Goal: Transaction & Acquisition: Download file/media

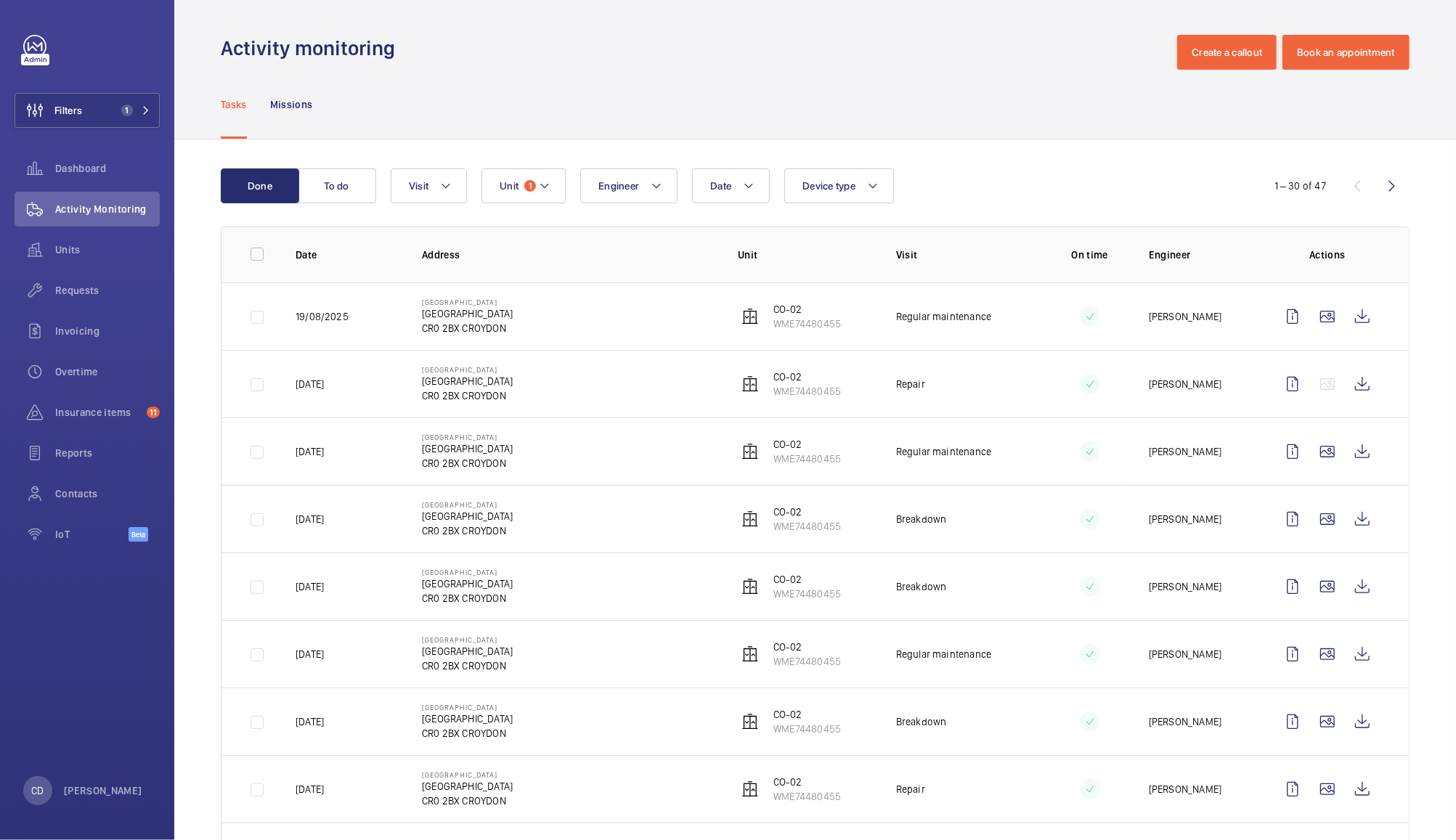
scroll to position [26, 0]
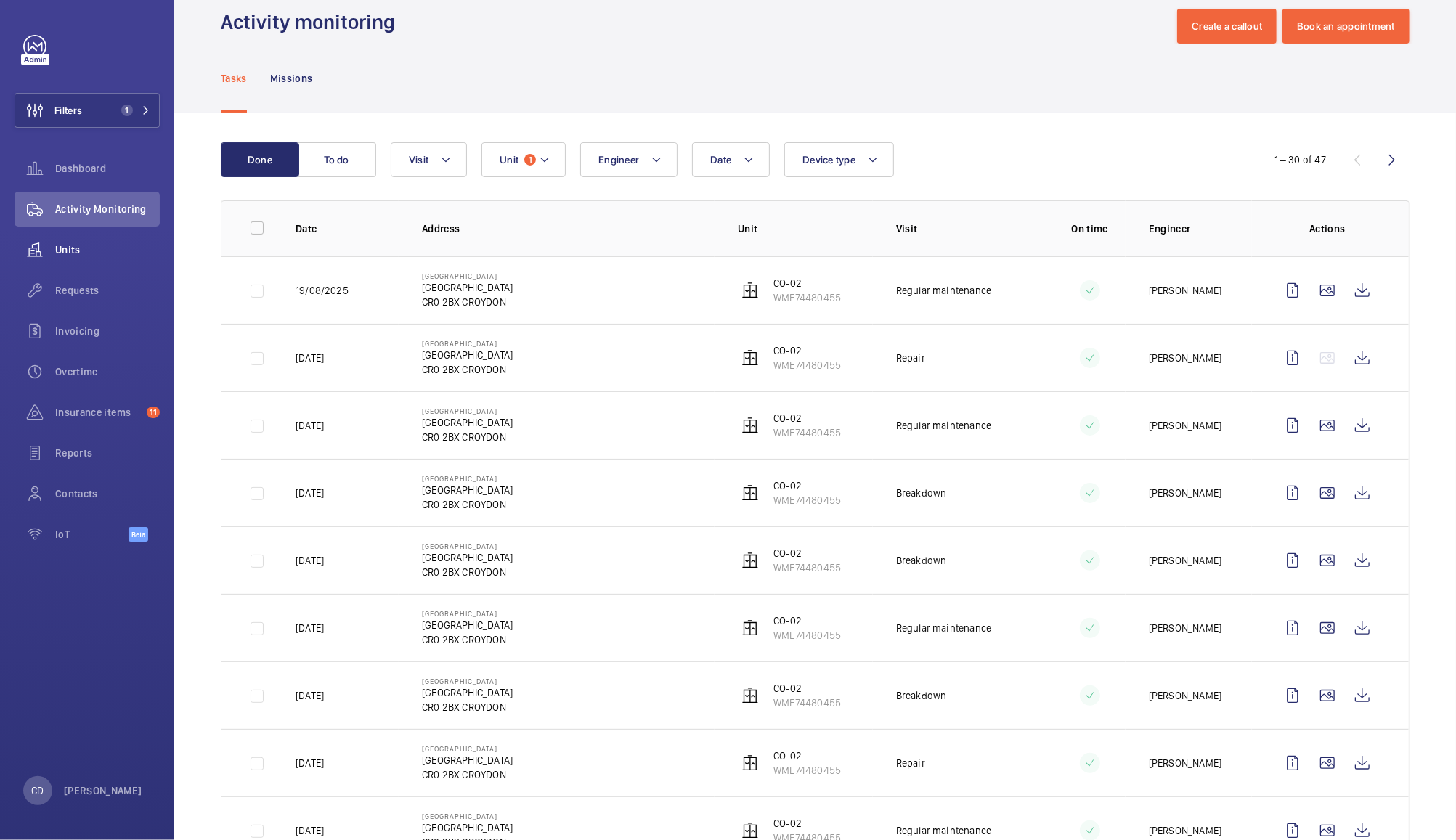
click at [50, 256] on wm-front-icon-button at bounding box center [35, 249] width 41 height 35
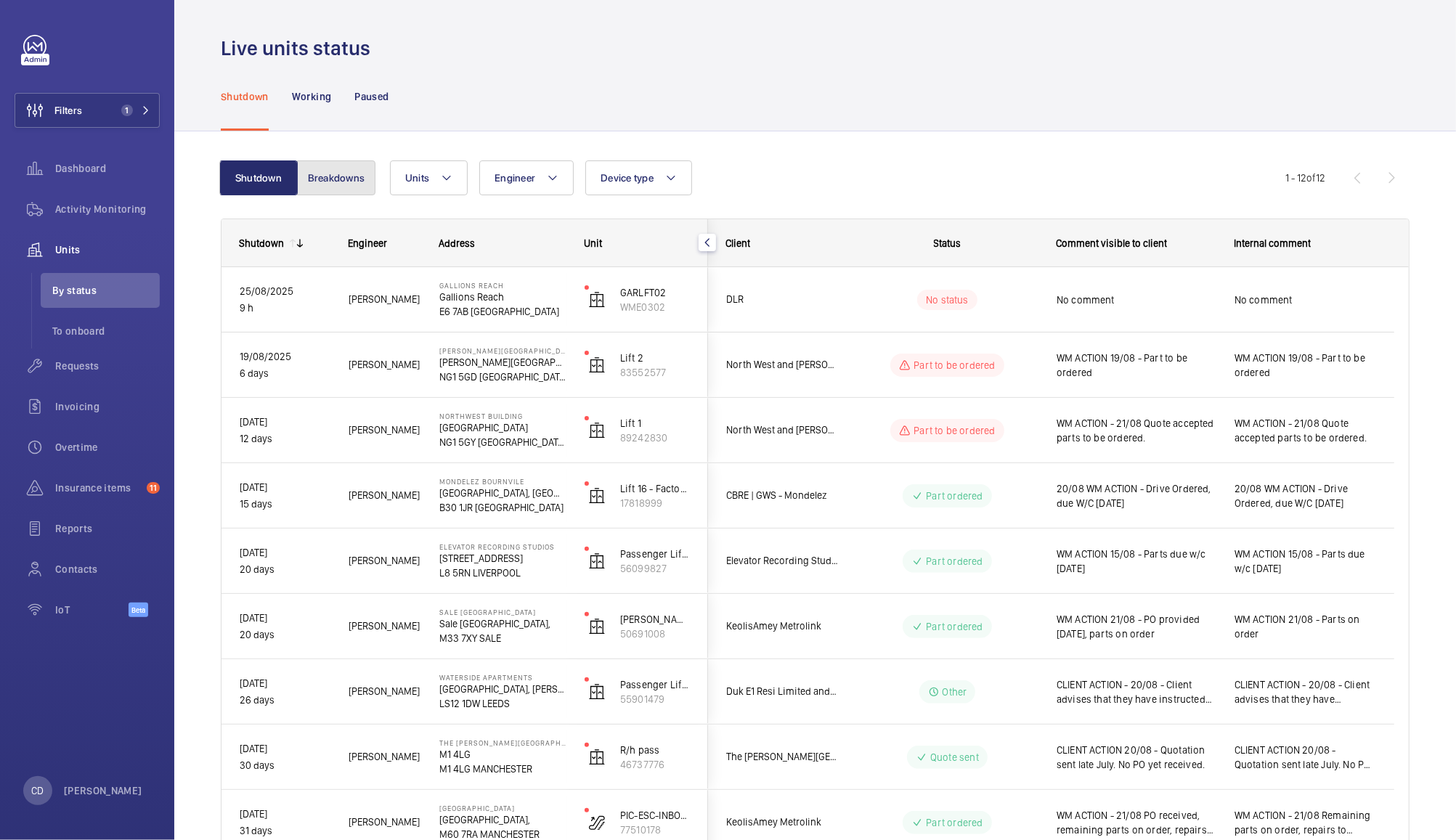
click at [339, 172] on button "Breakdowns" at bounding box center [336, 177] width 78 height 35
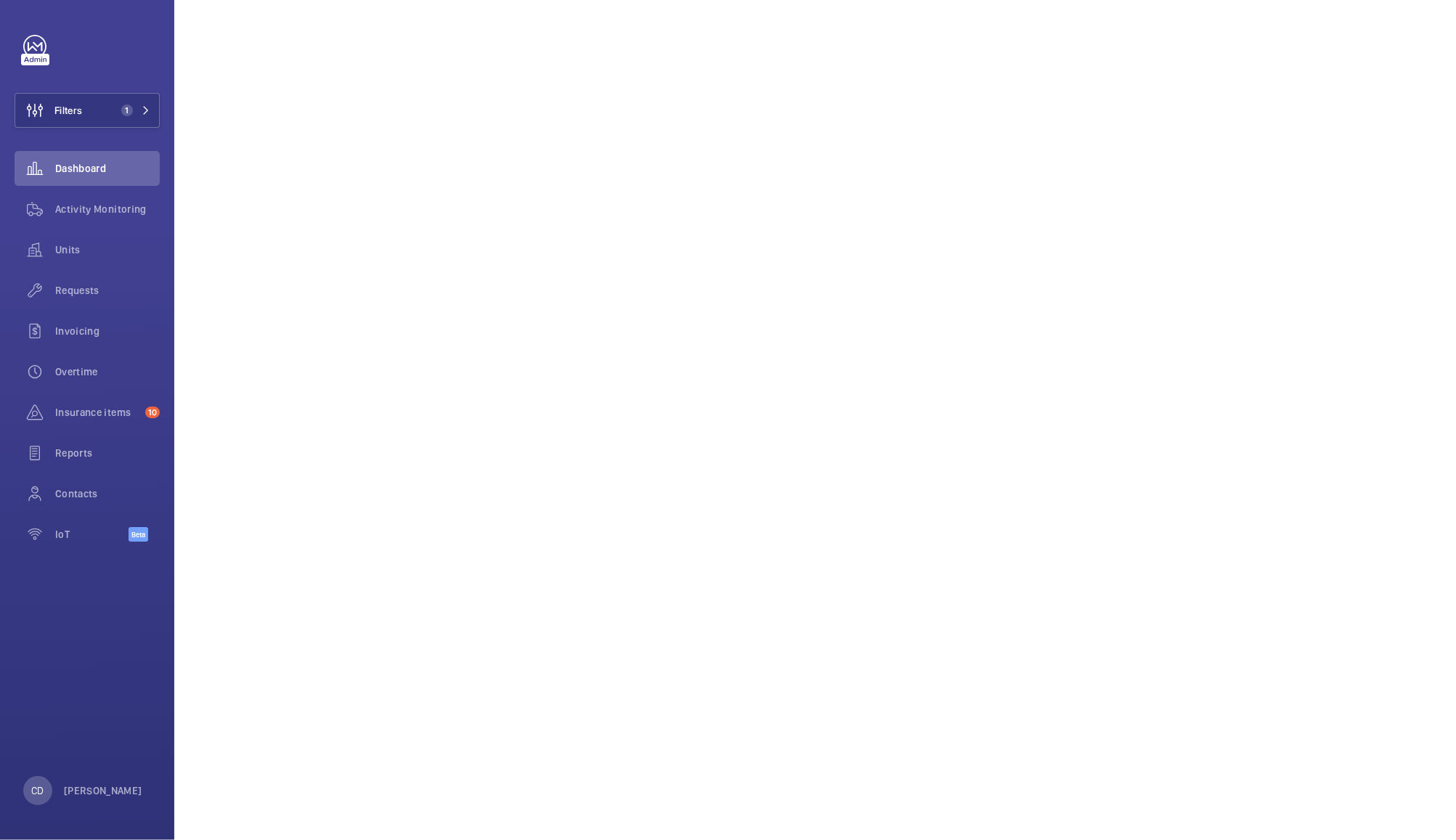
scroll to position [392, 0]
click at [75, 255] on span "Units" at bounding box center [107, 250] width 104 height 15
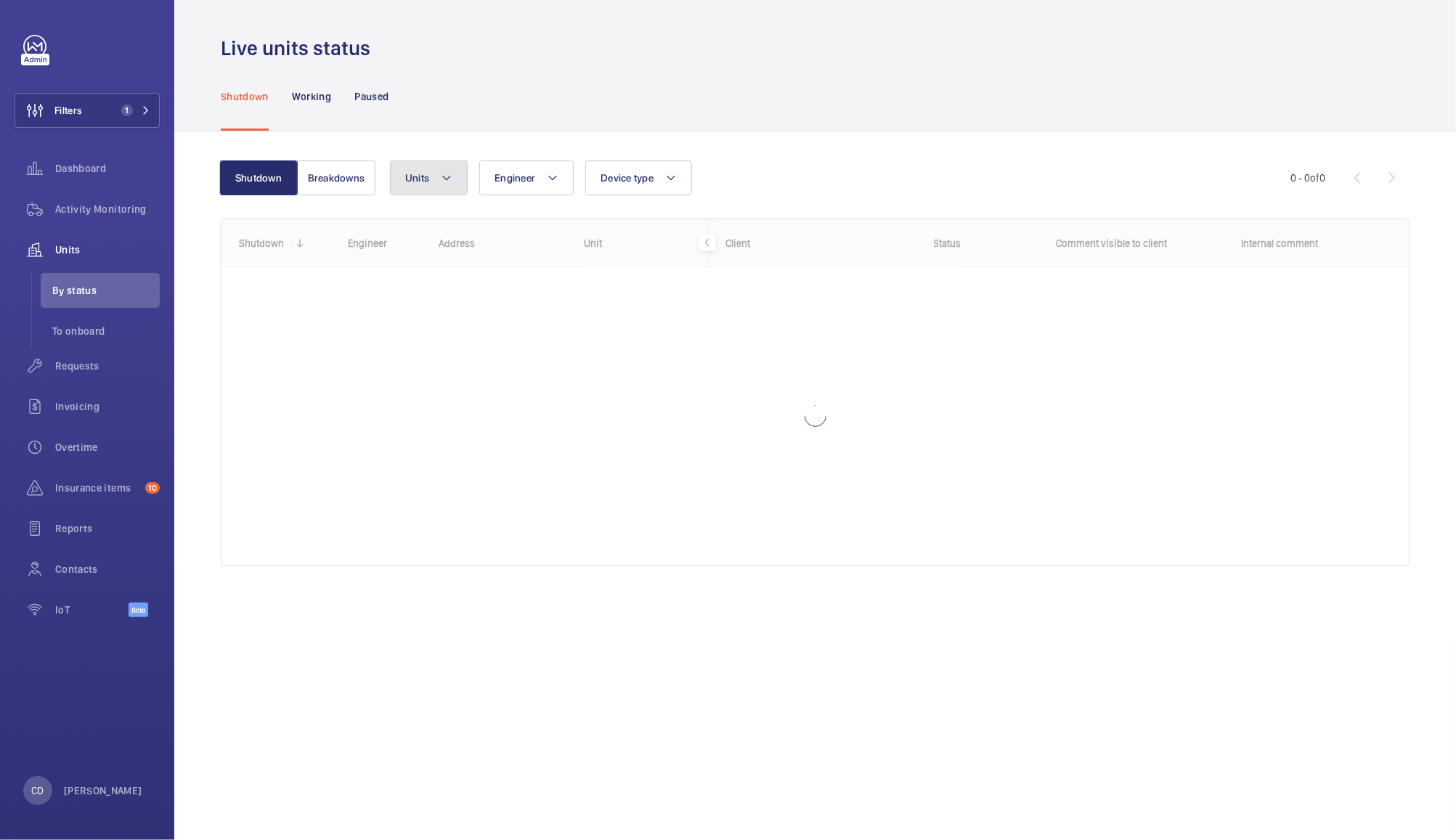
click at [447, 187] on button "Units" at bounding box center [428, 177] width 77 height 35
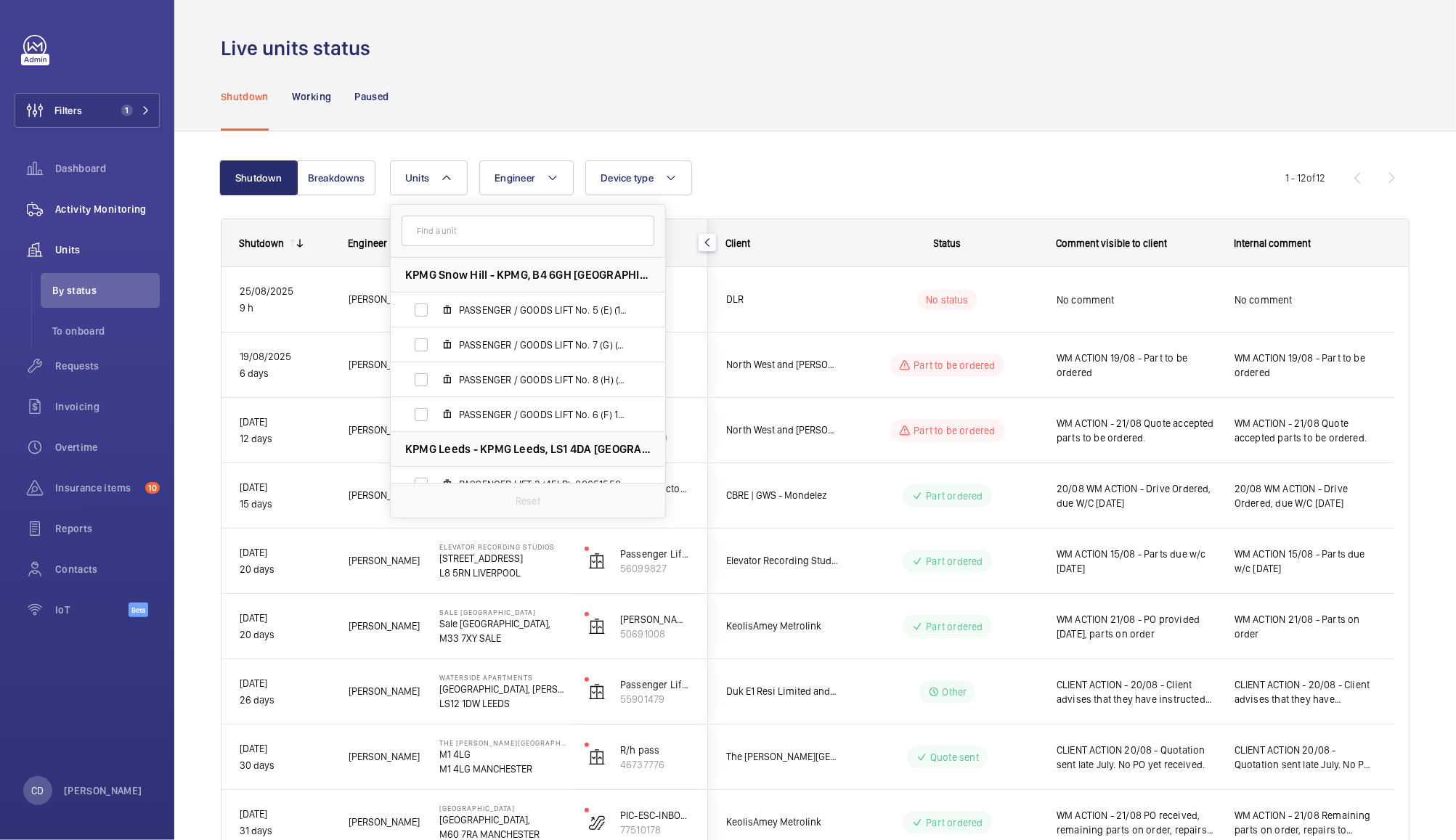
click at [108, 211] on span "Activity Monitoring" at bounding box center [107, 209] width 104 height 15
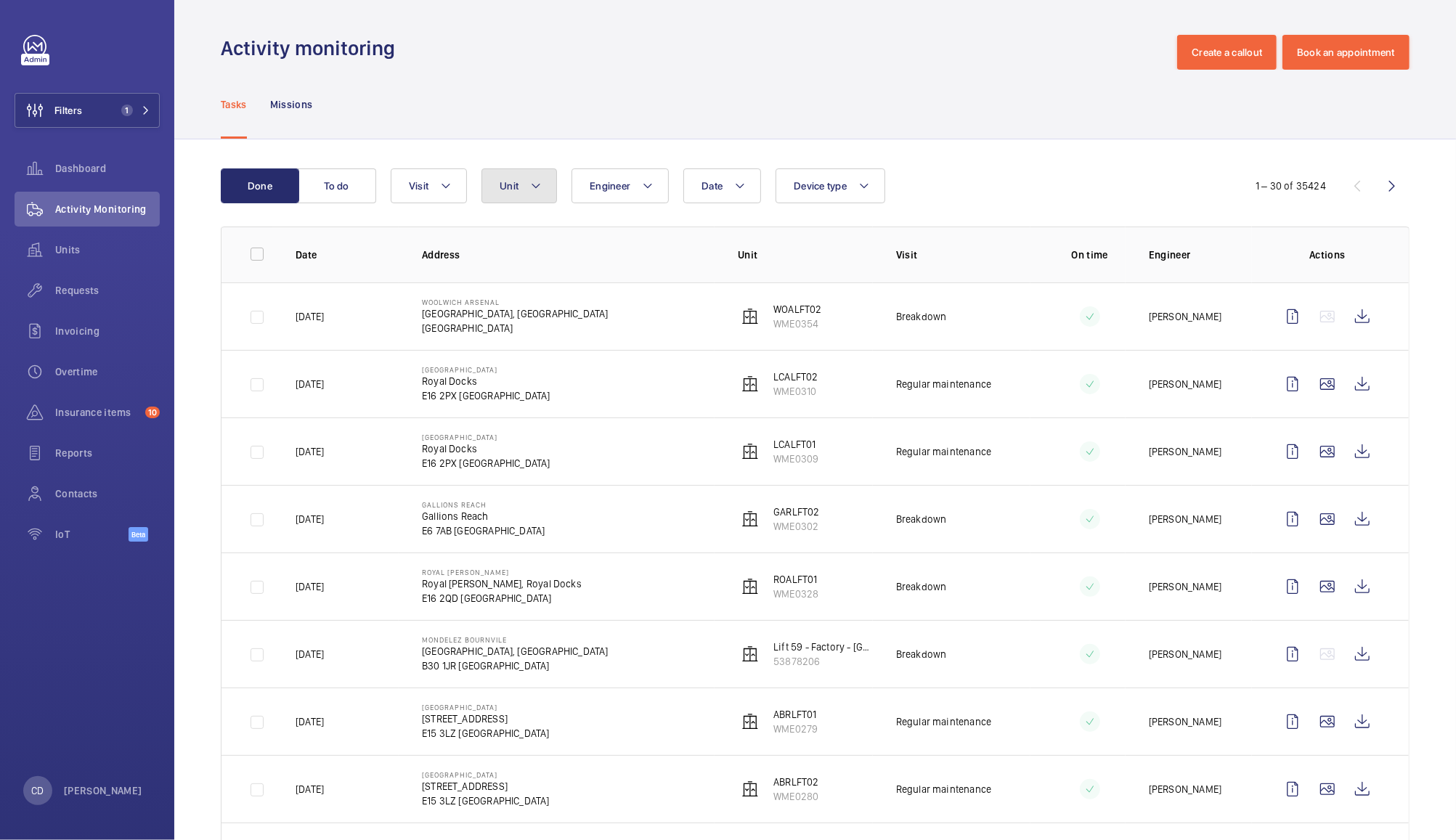
click at [518, 186] on span "Unit" at bounding box center [508, 186] width 19 height 11
type input "kp-08"
click at [558, 322] on span "KP-08" at bounding box center [564, 319] width 28 height 11
click at [527, 322] on input "KP-08 , WME0184" at bounding box center [513, 319] width 29 height 29
checkbox input "true"
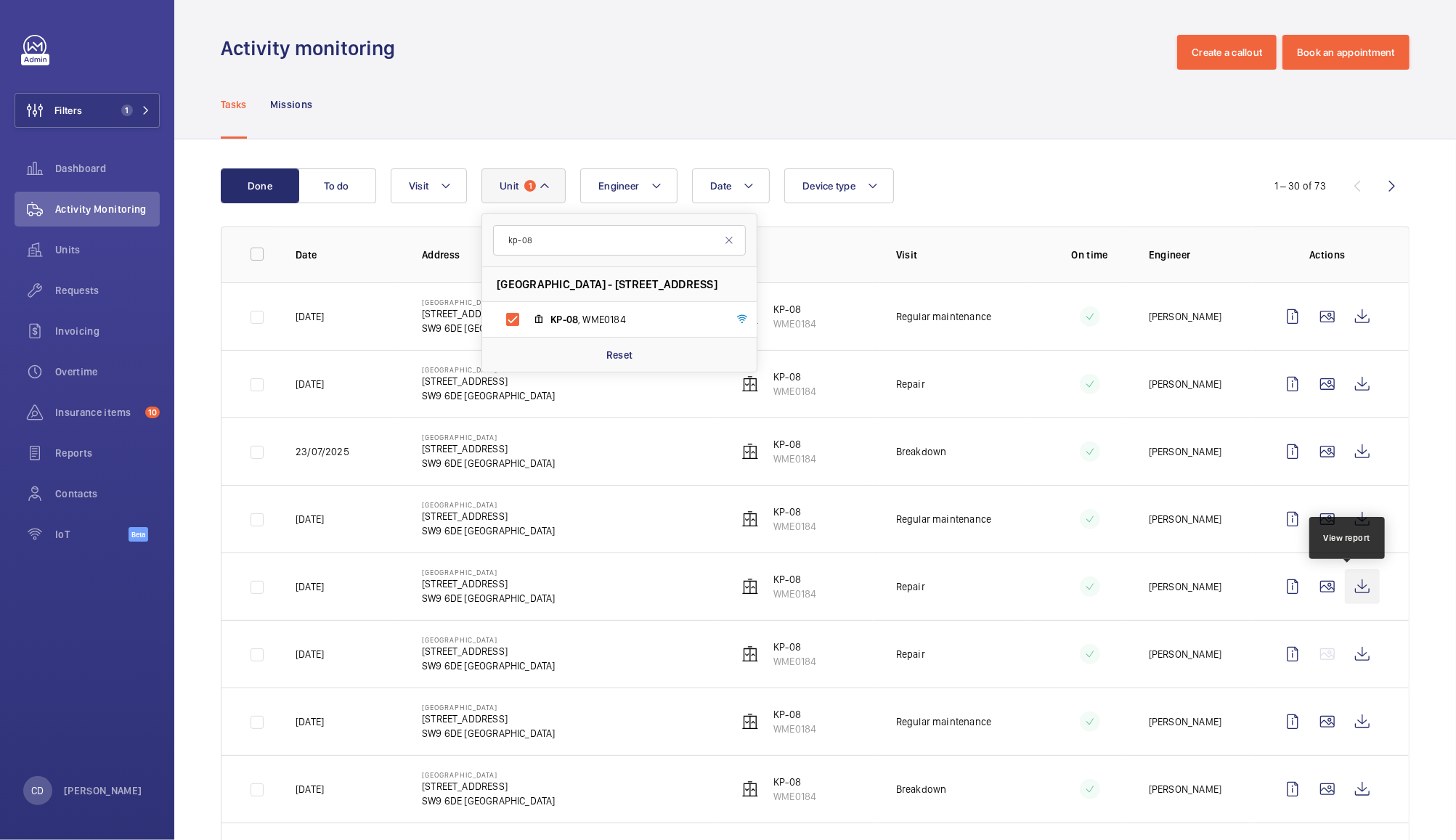
click at [1344, 591] on wm-front-icon-button at bounding box center [1362, 586] width 35 height 35
click at [1351, 457] on wm-front-icon-button at bounding box center [1362, 451] width 35 height 35
click at [1353, 378] on wm-front-icon-button at bounding box center [1362, 383] width 35 height 35
